Goal: Register for event/course

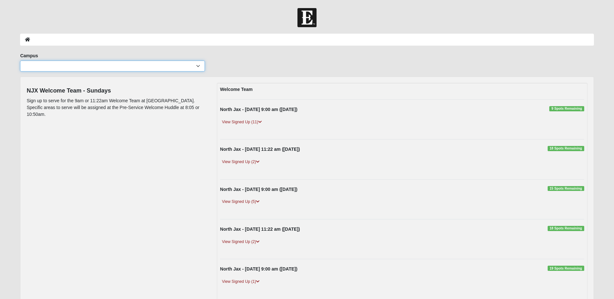
click at [197, 66] on select "Arlington Baymeadows Eleven22 Online [PERSON_NAME][GEOGRAPHIC_DATA] Jesup [GEOG…" at bounding box center [112, 66] width 185 height 11
select select "15"
click at [20, 61] on select "Arlington Baymeadows Eleven22 Online [PERSON_NAME][GEOGRAPHIC_DATA] Jesup [GEOG…" at bounding box center [112, 66] width 185 height 11
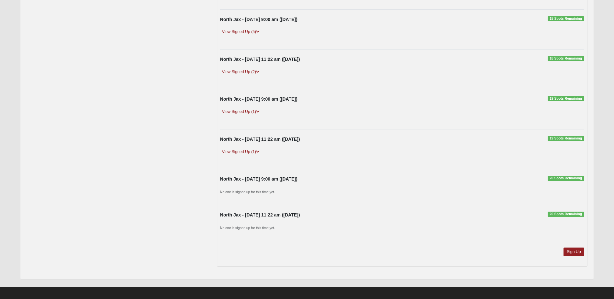
scroll to position [174, 0]
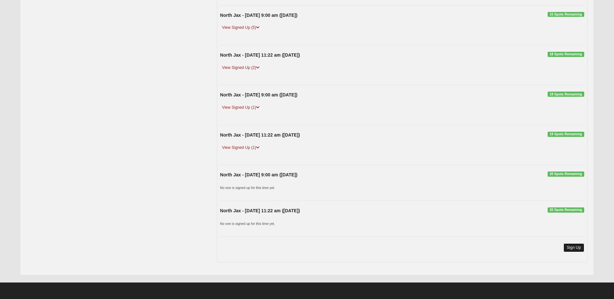
click at [571, 245] on link "Sign Up" at bounding box center [574, 247] width 21 height 9
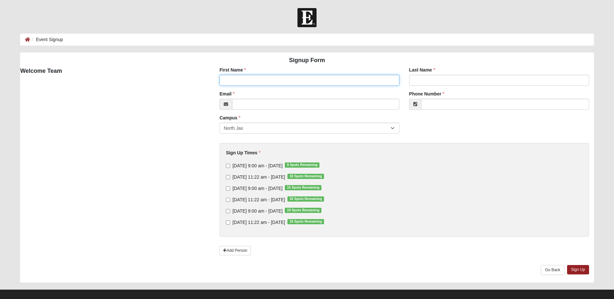
click at [244, 80] on input "First Name" at bounding box center [309, 80] width 180 height 11
type input "[PERSON_NAME]"
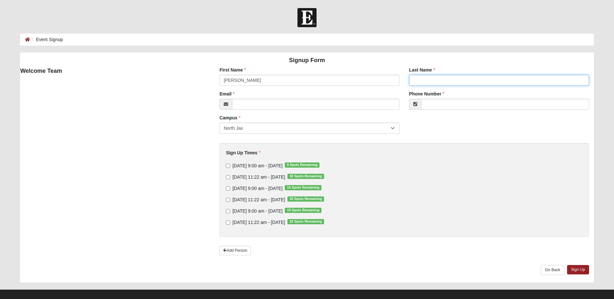
type input "[PERSON_NAME]"
type input "[EMAIL_ADDRESS][DOMAIN_NAME]"
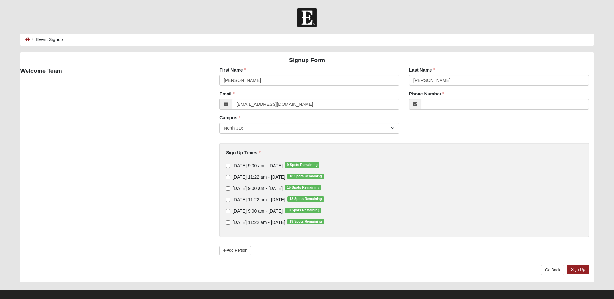
type input "[PHONE_NUMBER]"
click at [228, 175] on label "[DATE] 11:22 am - [DATE] 18 Spots Remaining" at bounding box center [275, 177] width 98 height 6
click at [228, 175] on input "[DATE] 11:22 am - [DATE] 18 Spots Remaining" at bounding box center [228, 177] width 4 height 4
checkbox input "true"
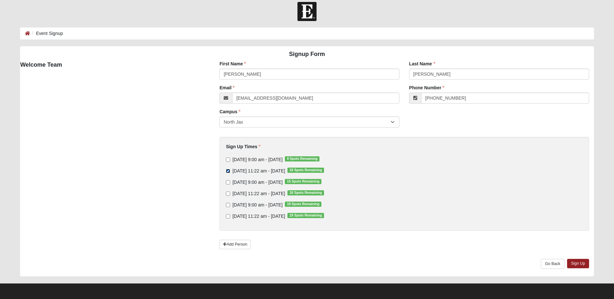
scroll to position [7, 0]
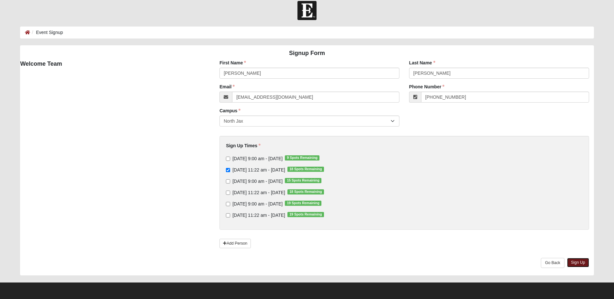
click at [578, 264] on link "Sign Up" at bounding box center [578, 262] width 22 height 9
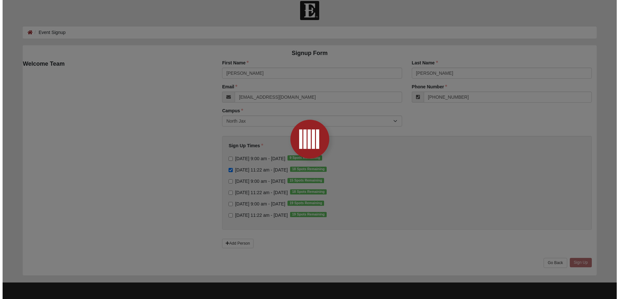
scroll to position [0, 0]
